Goal: Task Accomplishment & Management: Manage account settings

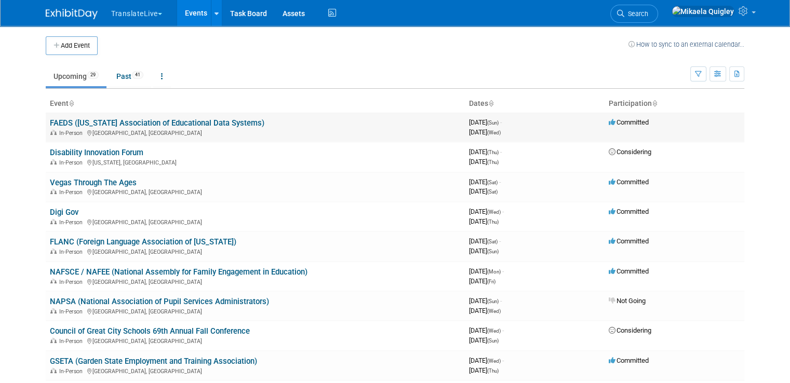
click at [95, 121] on link "FAEDS ([US_STATE] Association of Educational Data Systems)" at bounding box center [157, 122] width 214 height 9
click at [57, 239] on link "FLANC (Foreign Language Association of [US_STATE])" at bounding box center [143, 241] width 186 height 9
click at [67, 239] on link "FLANC (Foreign Language Association of [US_STATE])" at bounding box center [143, 241] width 186 height 9
click at [56, 273] on link "NAFSCE / NAFEE (National Assembly for Family Engagement in Education)" at bounding box center [178, 271] width 257 height 9
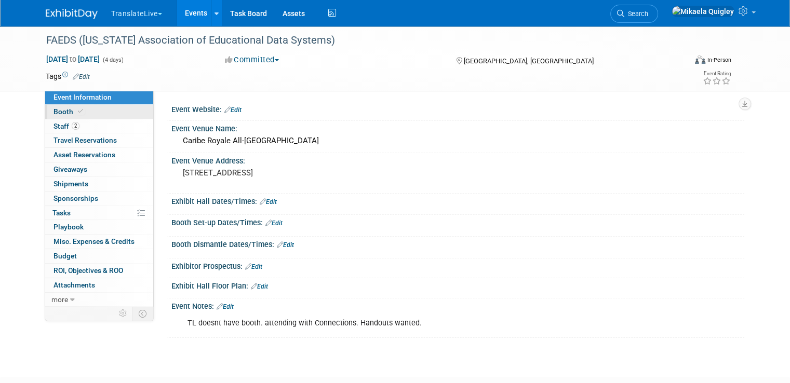
click at [85, 112] on link "Booth" at bounding box center [99, 112] width 108 height 14
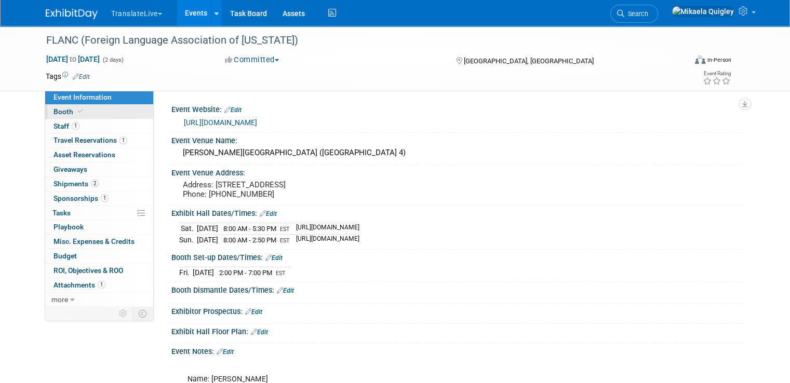
click at [84, 112] on link "Booth" at bounding box center [99, 112] width 108 height 14
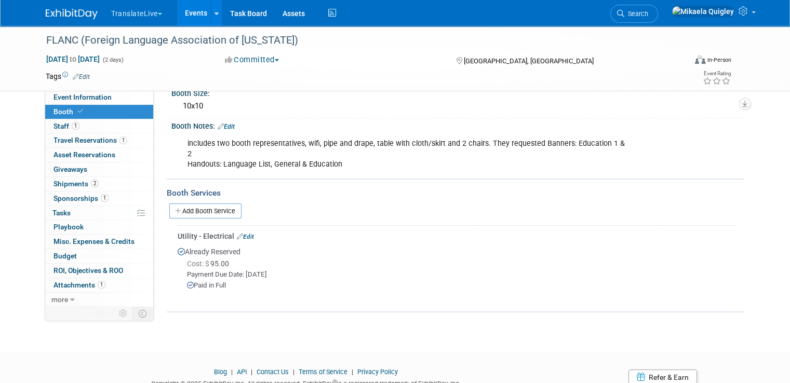
scroll to position [118, 0]
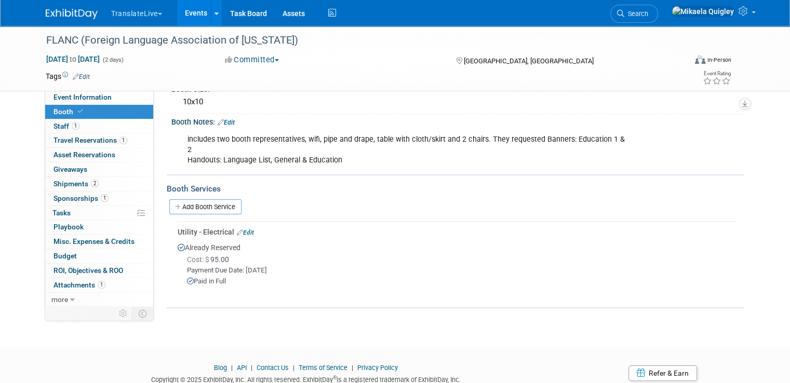
click at [220, 120] on link "Edit" at bounding box center [226, 122] width 17 height 7
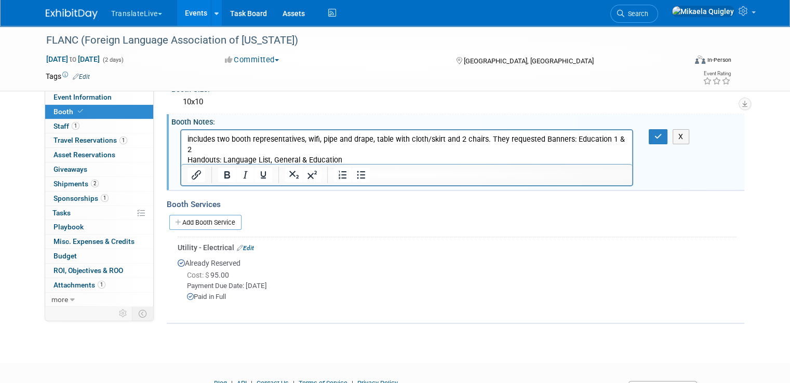
scroll to position [0, 0]
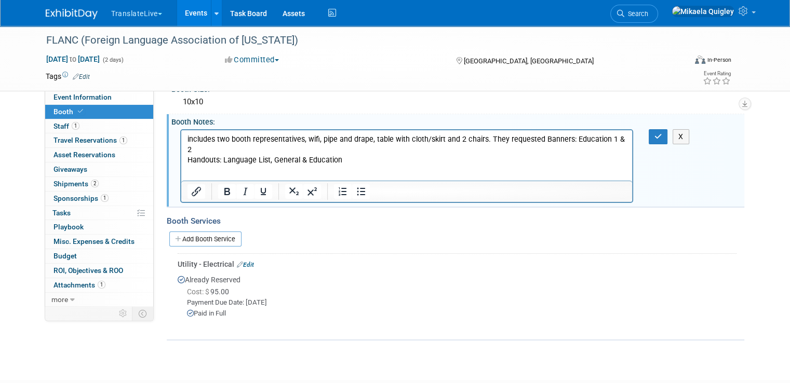
click at [488, 135] on p "includes two booth representatives, wifi, pipe and drape, table with cloth/skir…" at bounding box center [406, 149] width 439 height 31
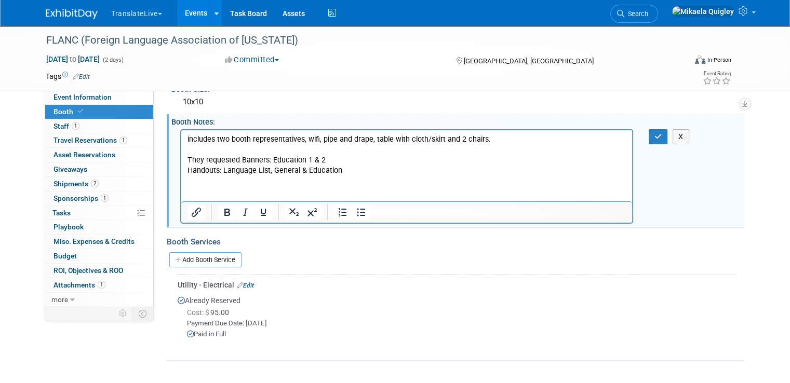
click at [346, 155] on p "They requested Banners: Education 1 & 2 Handouts: Language List, General & Educ…" at bounding box center [406, 165] width 439 height 21
click at [241, 158] on p "They requested Banners: Education 1 & 2 Handouts: Language List, General & Educ…" at bounding box center [406, 165] width 439 height 21
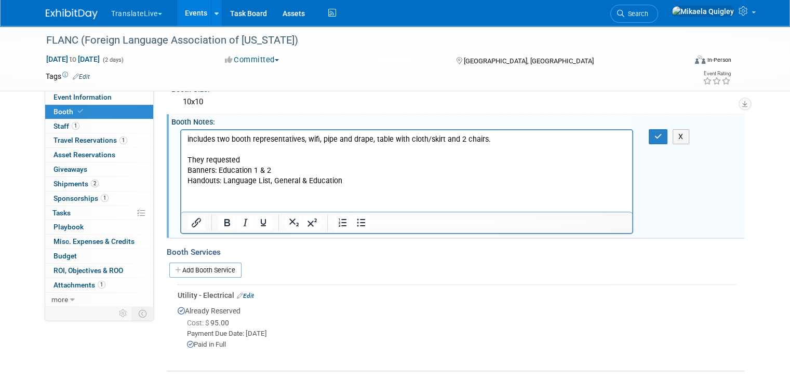
click at [247, 158] on p "They requested" at bounding box center [406, 160] width 439 height 10
click at [662, 135] on icon "button" at bounding box center [658, 136] width 8 height 7
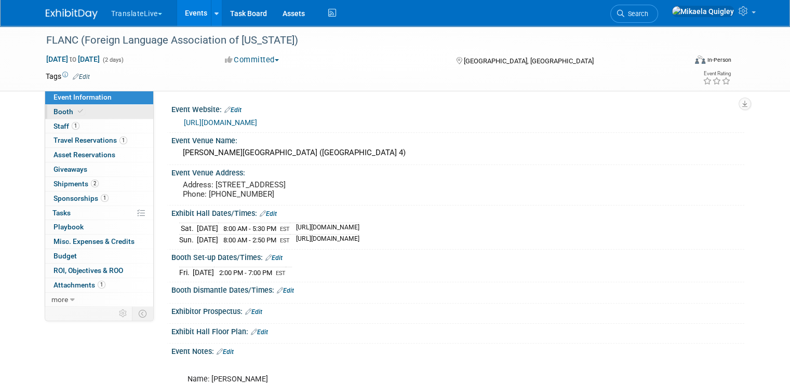
click at [85, 114] on link "Booth" at bounding box center [99, 112] width 108 height 14
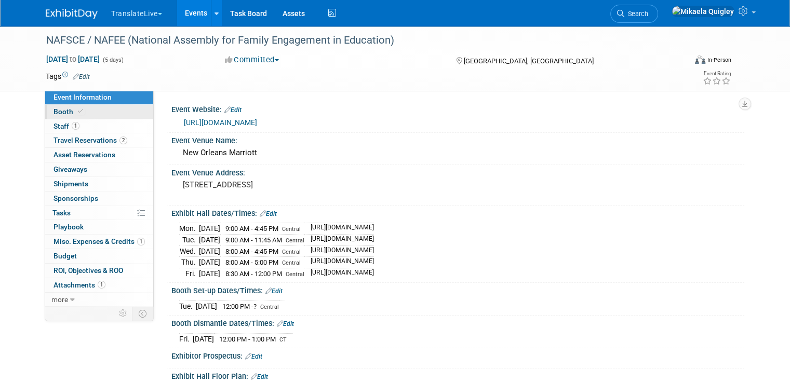
click at [107, 110] on link "Booth" at bounding box center [99, 112] width 108 height 14
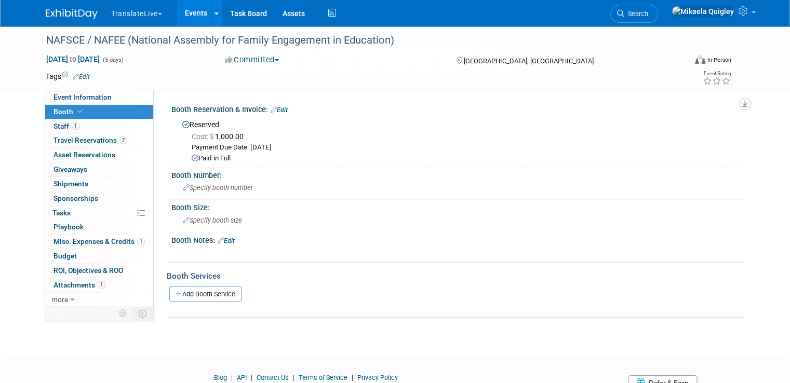
click at [223, 239] on link "Edit" at bounding box center [226, 240] width 17 height 7
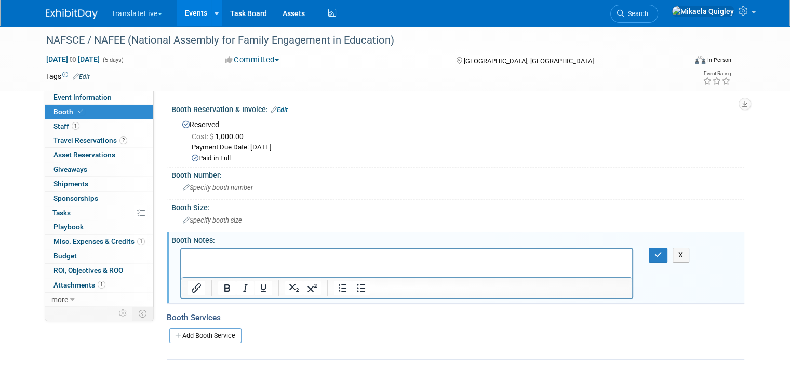
paste body "Rich Text Area. Press ALT-0 for help."
click at [211, 259] on p "Needs: educational banner & pamphlets sent" at bounding box center [406, 257] width 439 height 10
click at [317, 266] on p "educational banner & pamphlets sent" at bounding box center [406, 268] width 439 height 10
click at [661, 253] on icon "button" at bounding box center [658, 254] width 8 height 7
